Goal: Find specific page/section: Find specific page/section

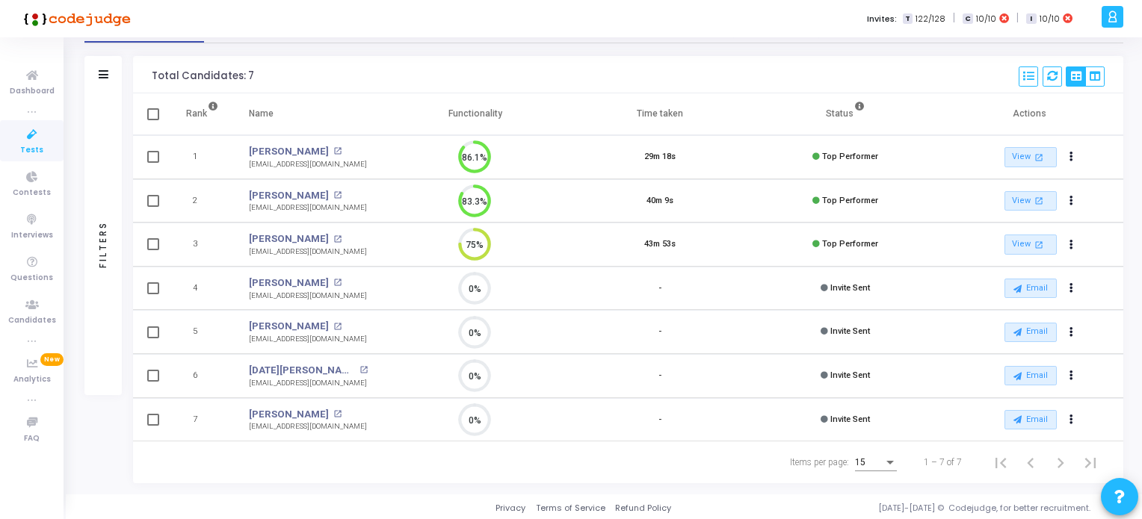
click at [32, 145] on span "Tests" at bounding box center [31, 150] width 23 height 13
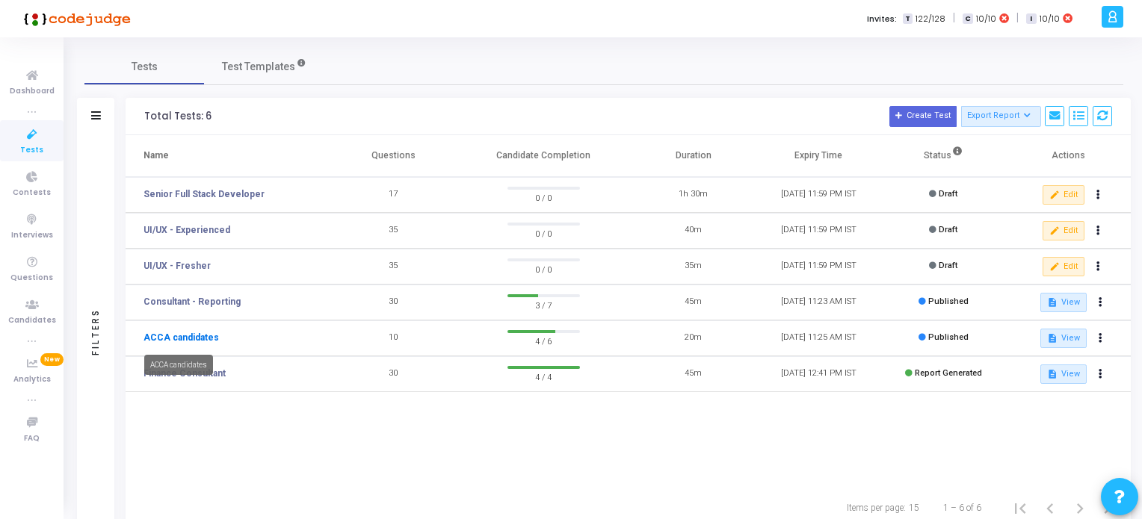
click at [194, 341] on link "ACCA candidates" at bounding box center [180, 337] width 75 height 13
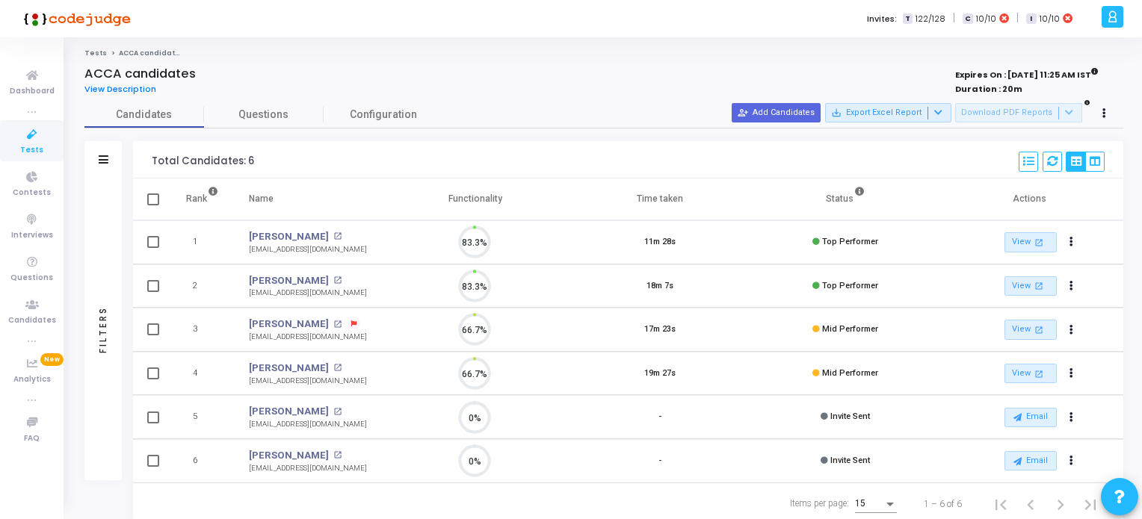
scroll to position [31, 38]
click at [31, 140] on icon at bounding box center [31, 135] width 31 height 19
